Goal: Contribute content: Contribute content

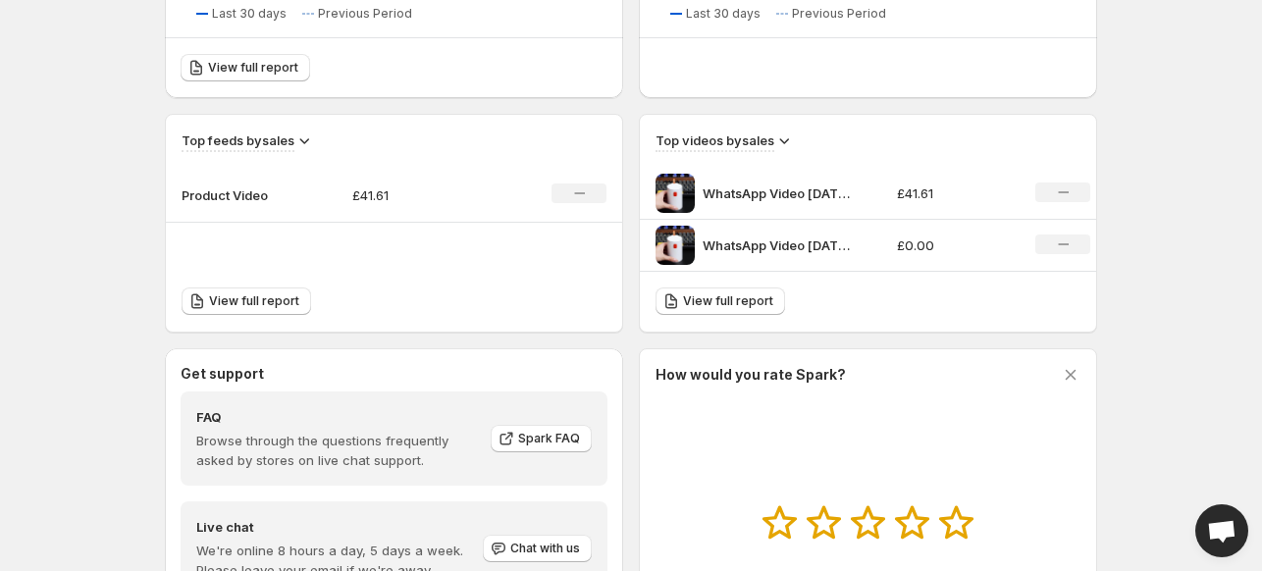
scroll to position [577, 0]
click at [1046, 190] on div "No change" at bounding box center [1062, 195] width 55 height 20
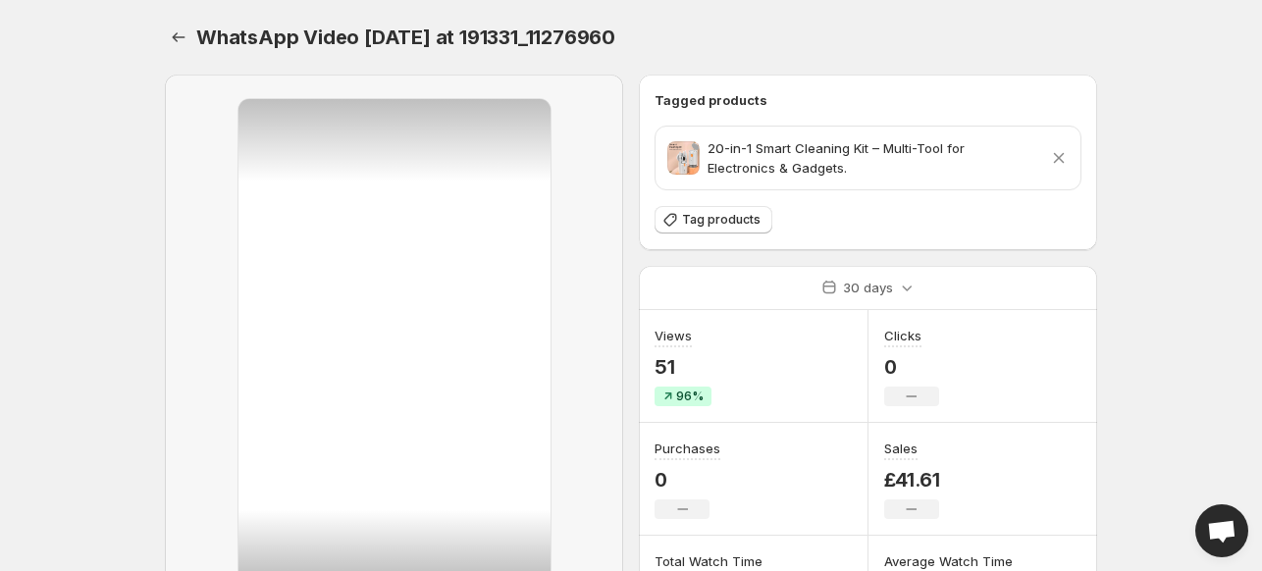
click at [227, 359] on div at bounding box center [394, 373] width 458 height 597
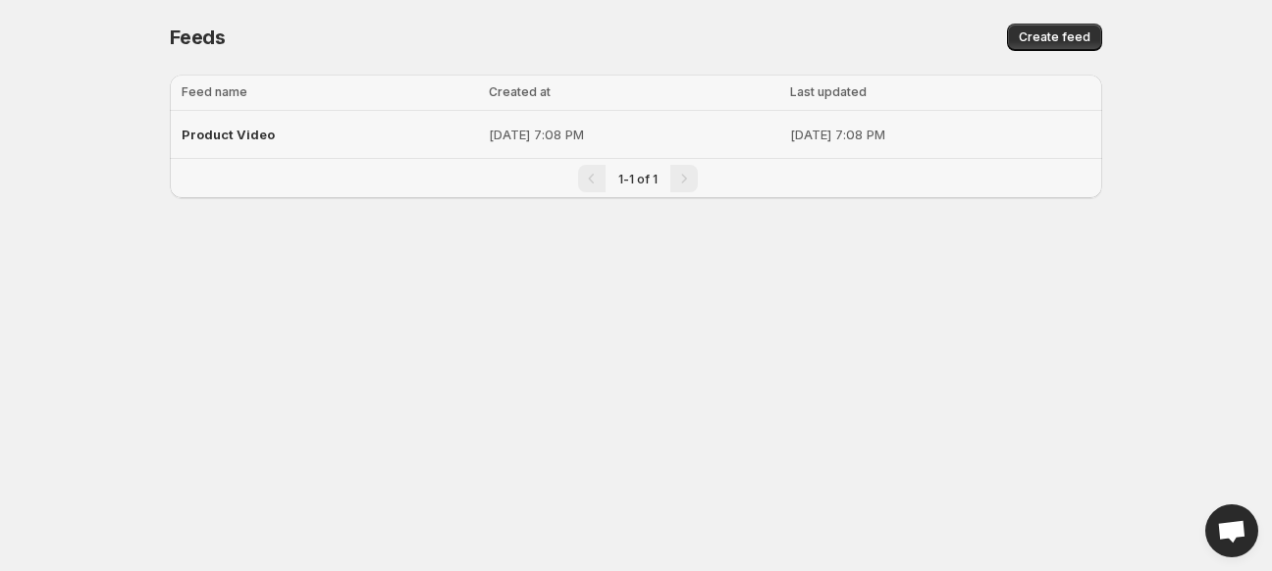
click at [228, 144] on div "Product Video" at bounding box center [329, 134] width 295 height 35
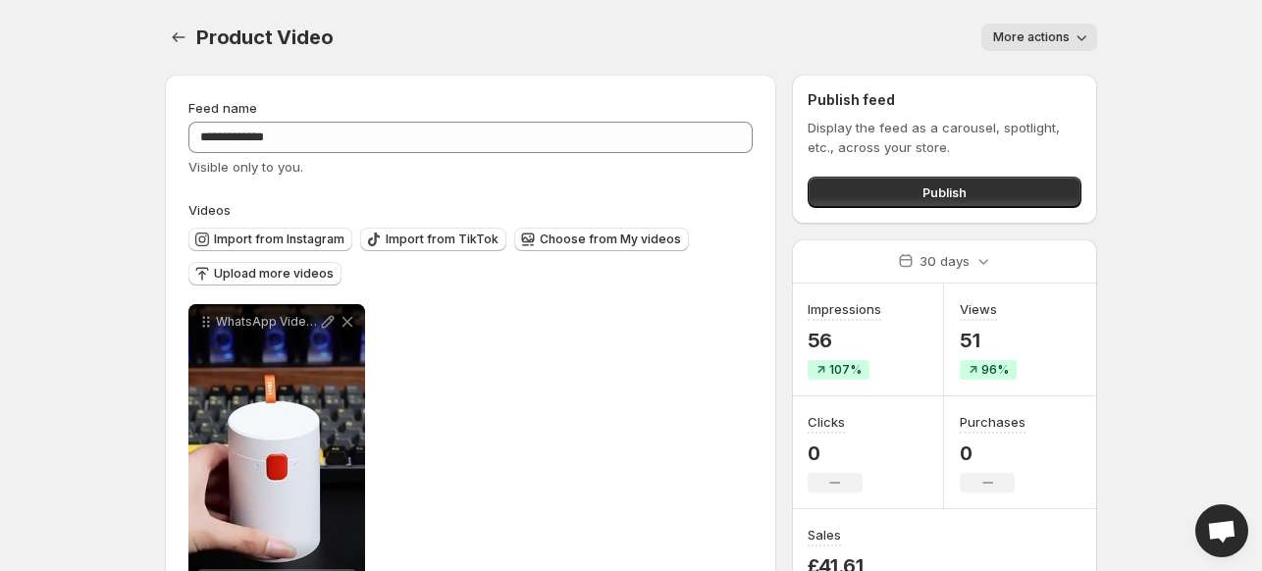
scroll to position [94, 0]
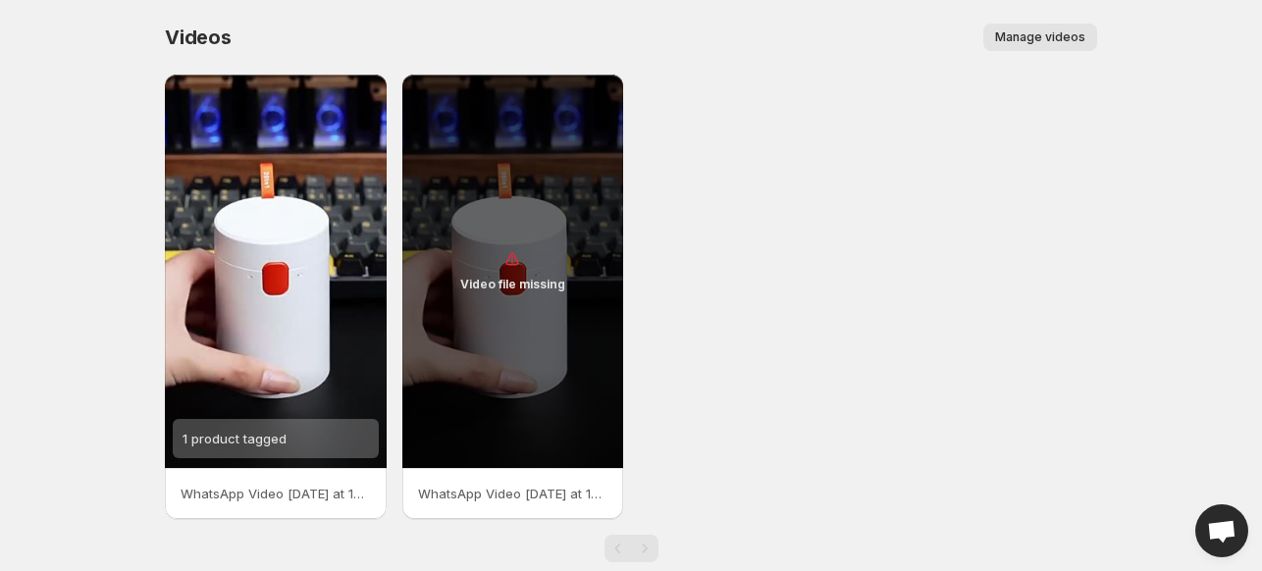
click at [1010, 38] on span "Manage videos" at bounding box center [1040, 37] width 90 height 16
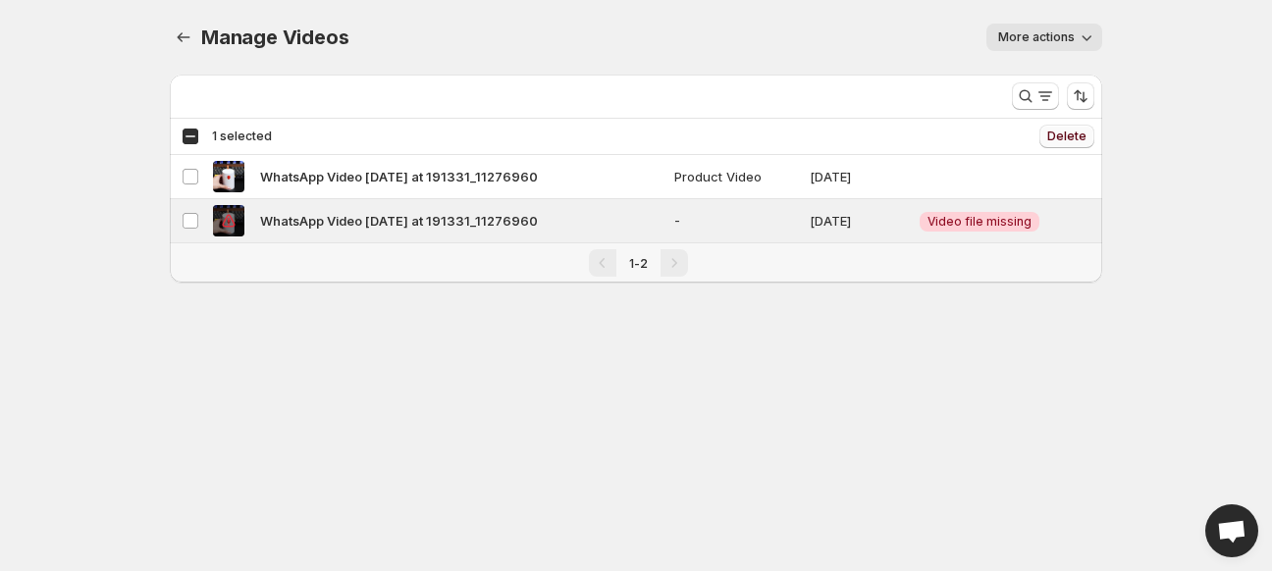
click at [1062, 136] on span "Delete" at bounding box center [1066, 137] width 39 height 16
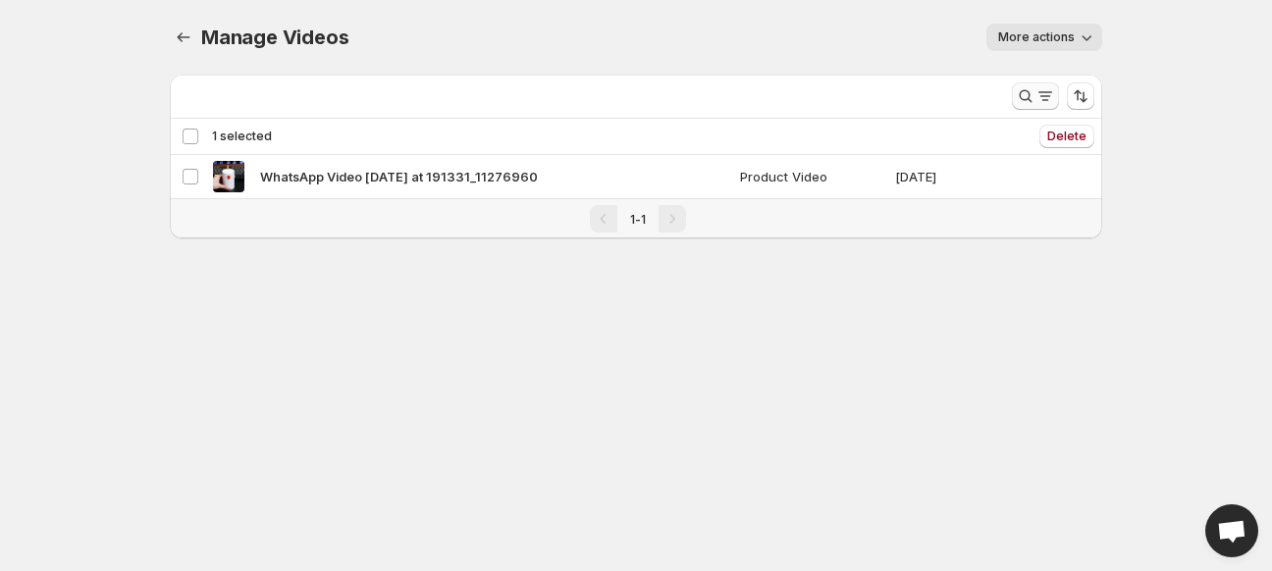
click at [1047, 99] on icon "Search and filter results" at bounding box center [1045, 96] width 20 height 20
drag, startPoint x: 1033, startPoint y: 227, endPoint x: 1005, endPoint y: 230, distance: 28.6
click at [1032, 226] on div "1-1" at bounding box center [638, 218] width 913 height 27
click at [1052, 33] on span "More actions" at bounding box center [1036, 37] width 77 height 16
click at [986, 176] on td "[DATE]" at bounding box center [952, 177] width 126 height 44
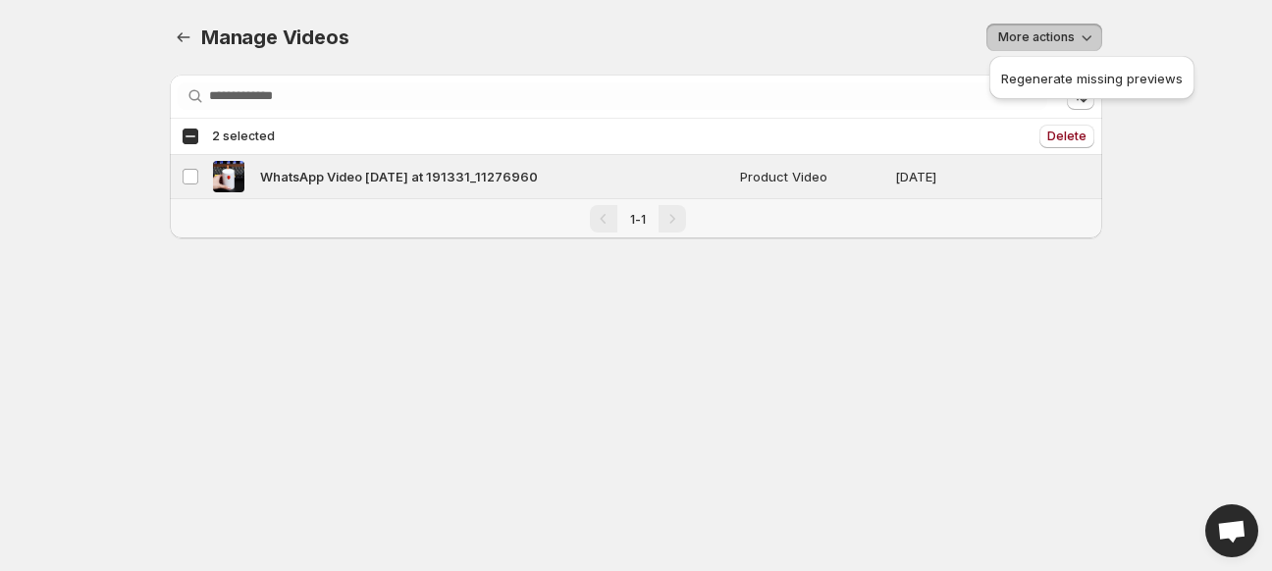
click at [444, 215] on div "1-1" at bounding box center [638, 218] width 913 height 27
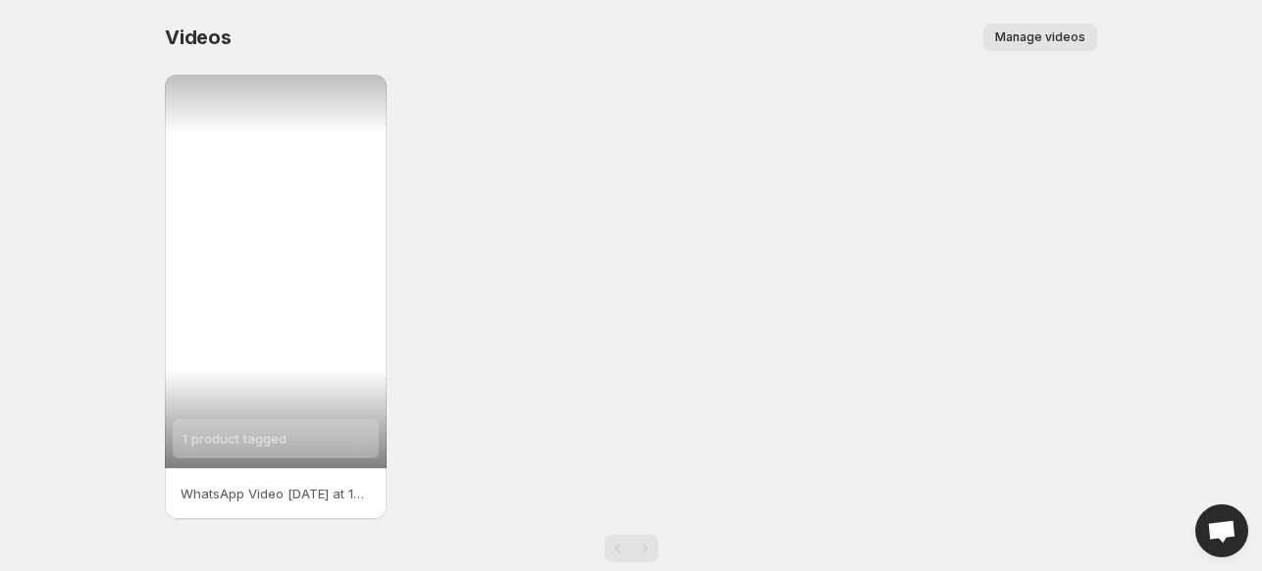
scroll to position [37, 0]
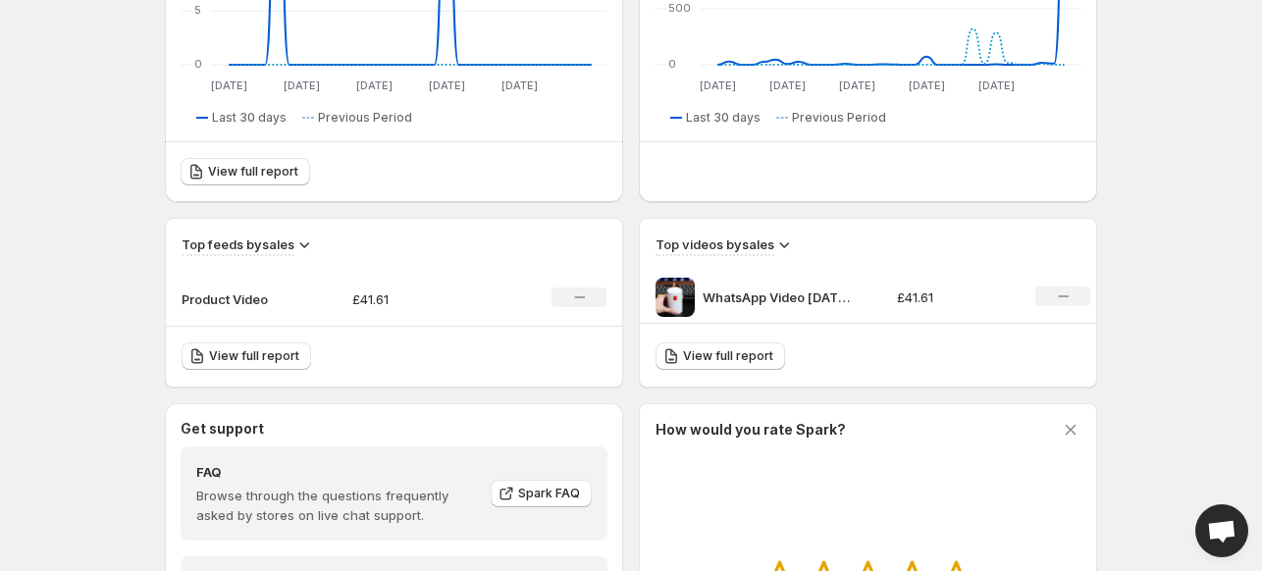
scroll to position [470, 0]
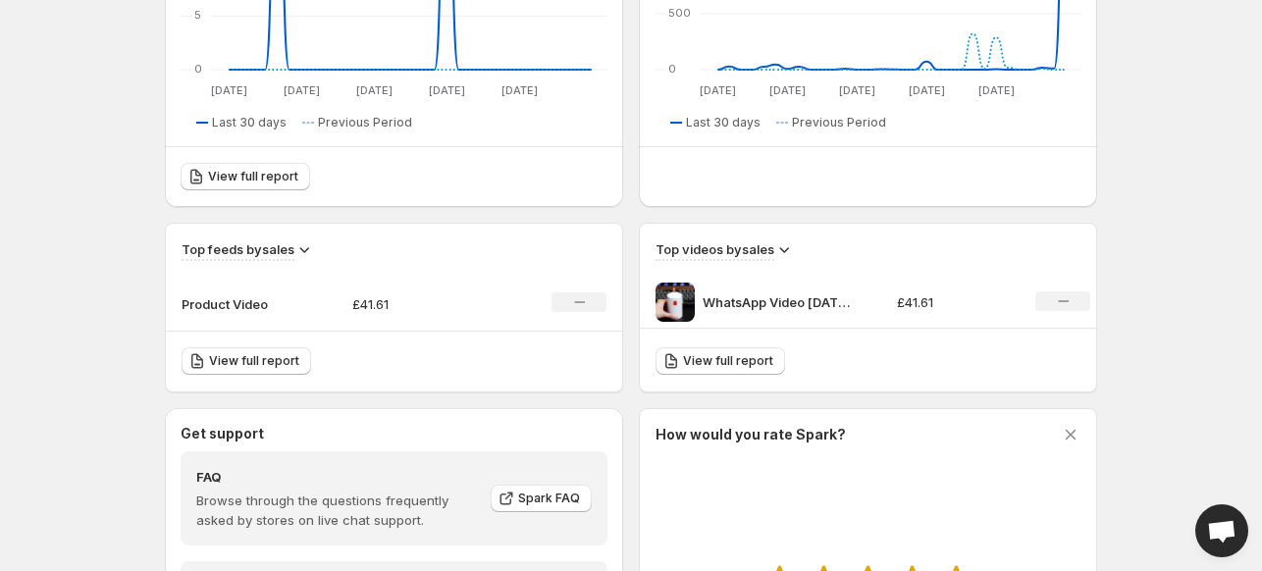
click at [302, 299] on td "Product Video" at bounding box center [251, 304] width 171 height 55
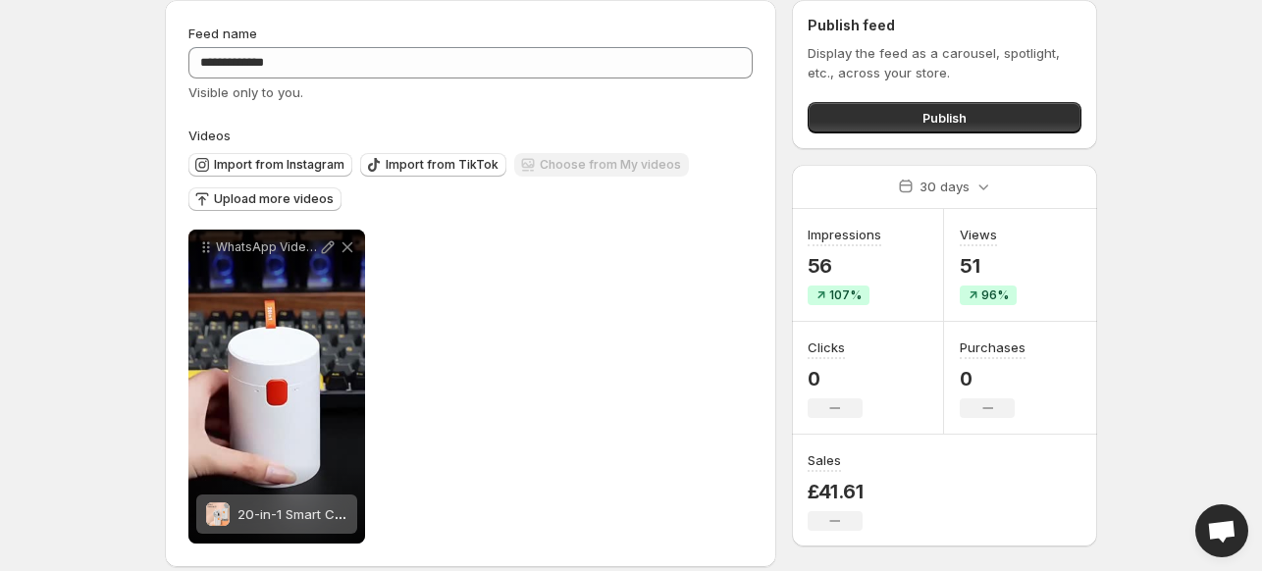
scroll to position [77, 0]
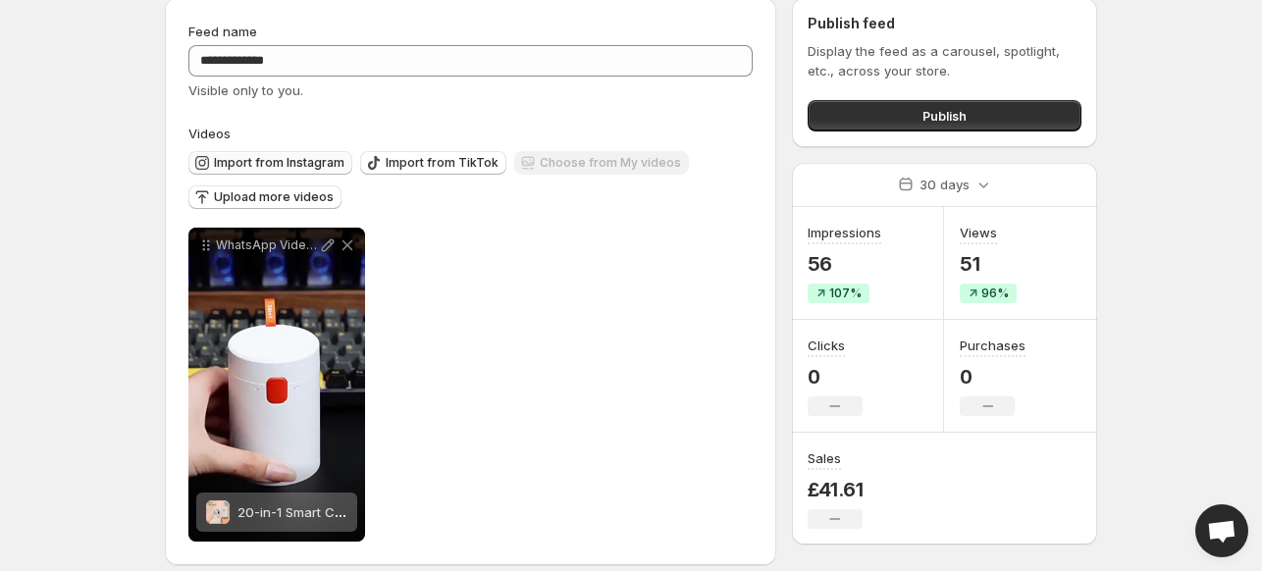
click at [298, 160] on span "Import from Instagram" at bounding box center [279, 163] width 131 height 16
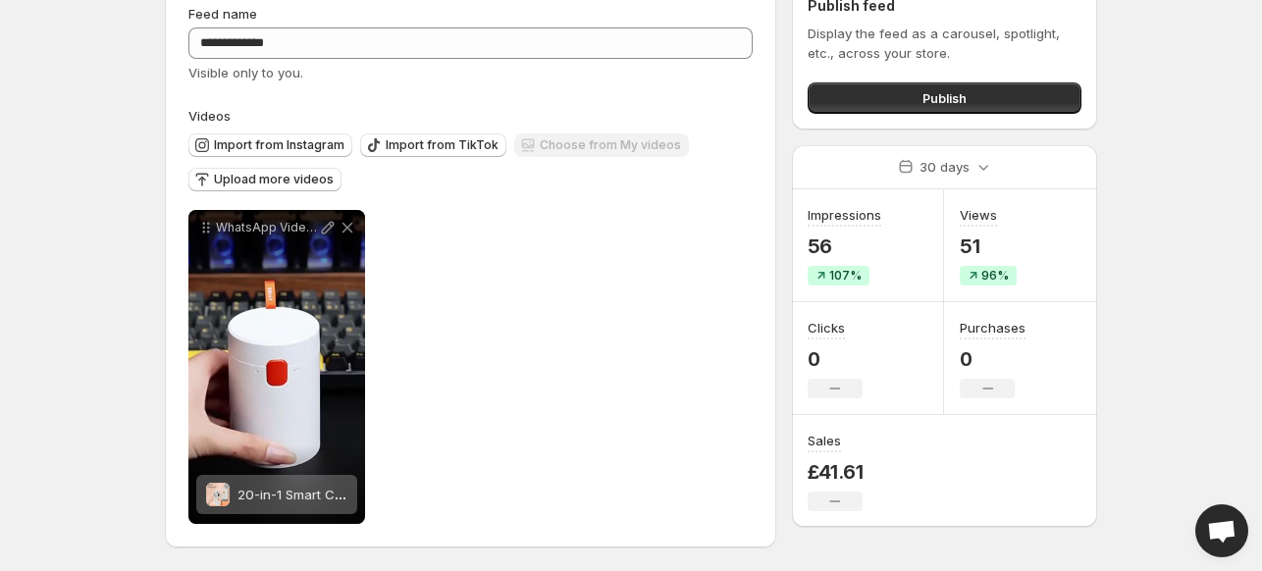
scroll to position [0, 0]
